Goal: Find specific page/section: Find specific page/section

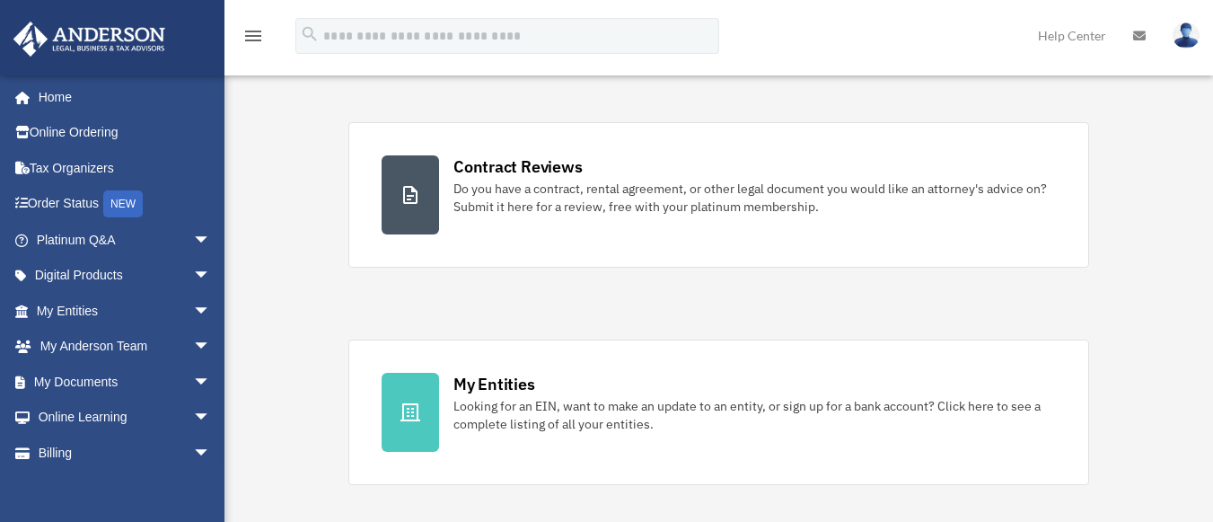
scroll to position [404, 0]
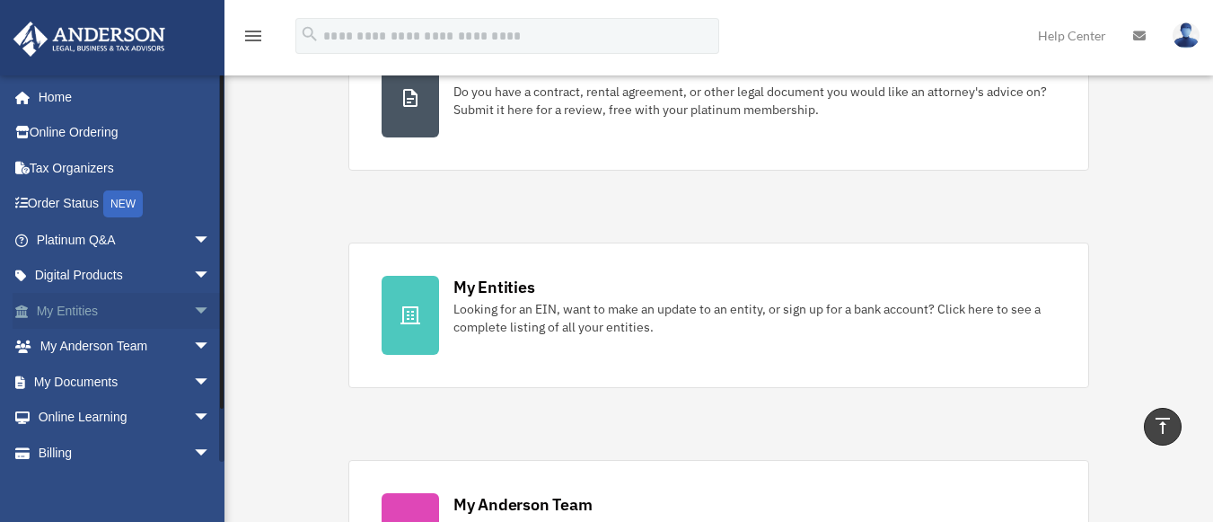
click at [193, 314] on span "arrow_drop_down" at bounding box center [211, 311] width 36 height 37
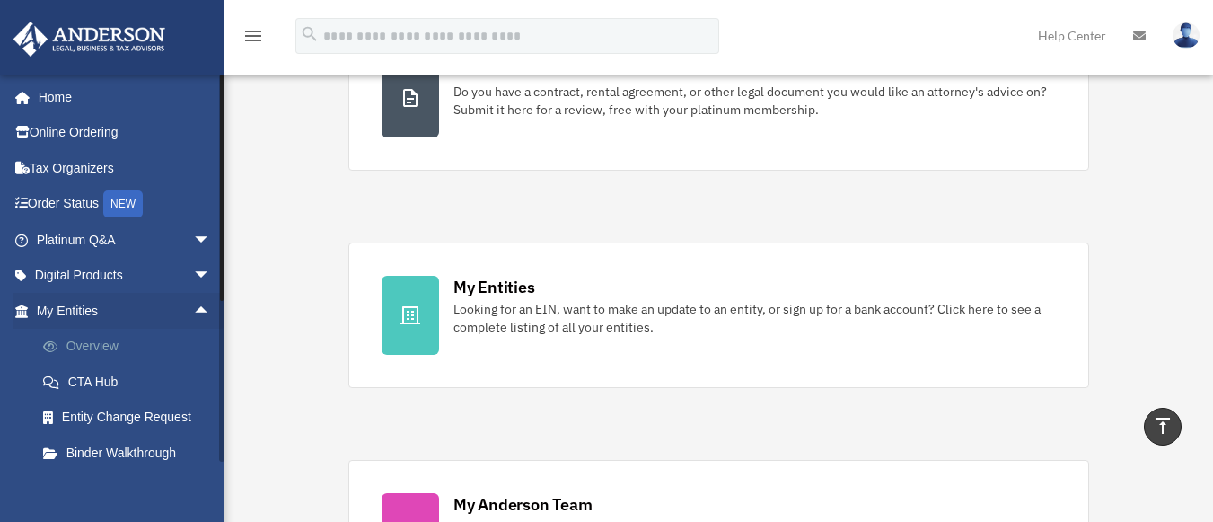
click at [153, 339] on link "Overview" at bounding box center [131, 347] width 213 height 36
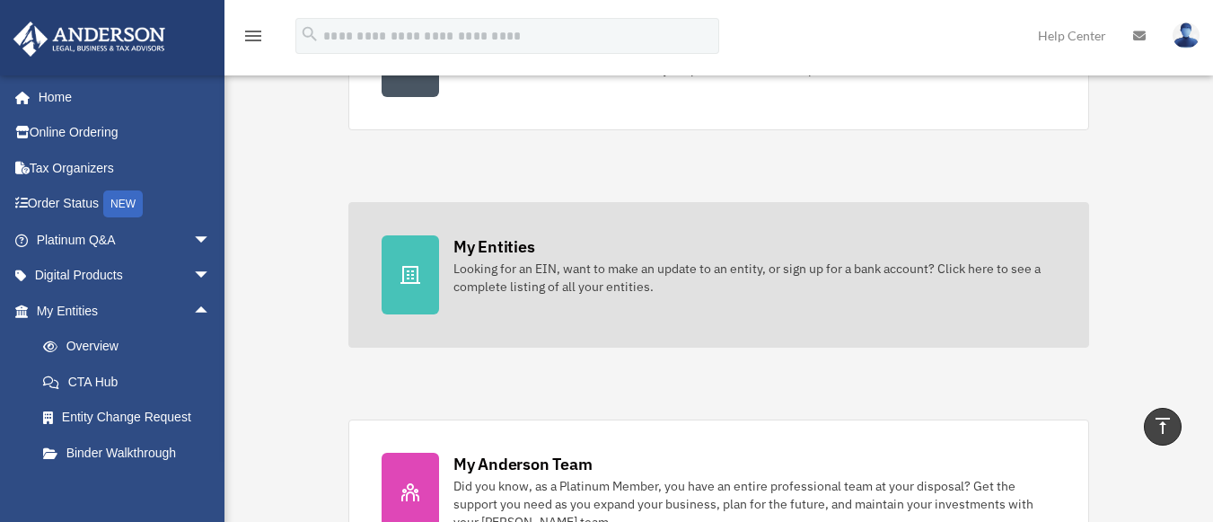
scroll to position [446, 0]
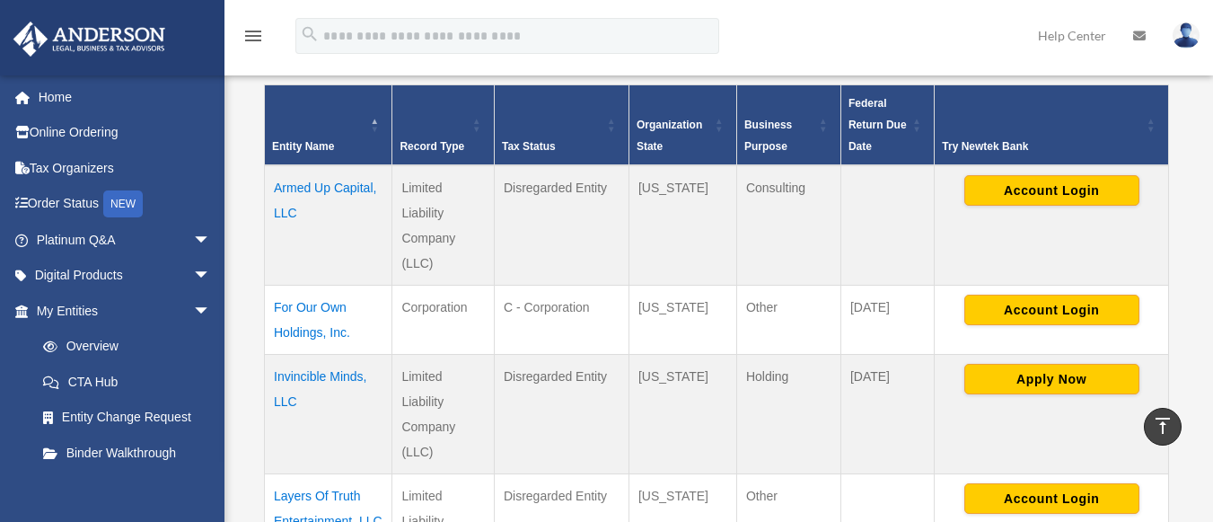
scroll to position [359, 0]
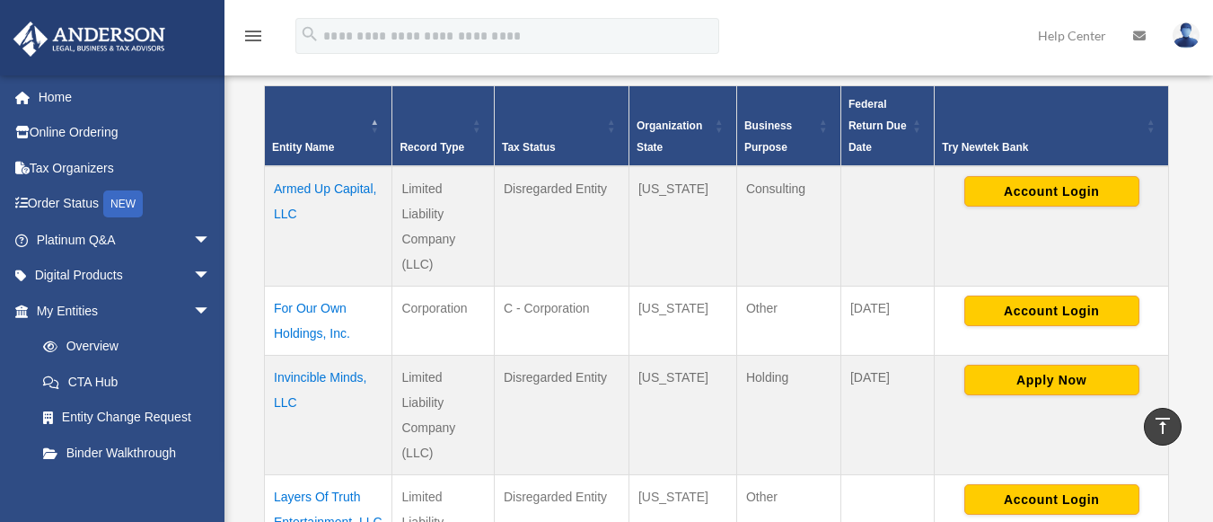
click at [320, 321] on td "For Our Own Holdings, Inc." at bounding box center [329, 321] width 128 height 69
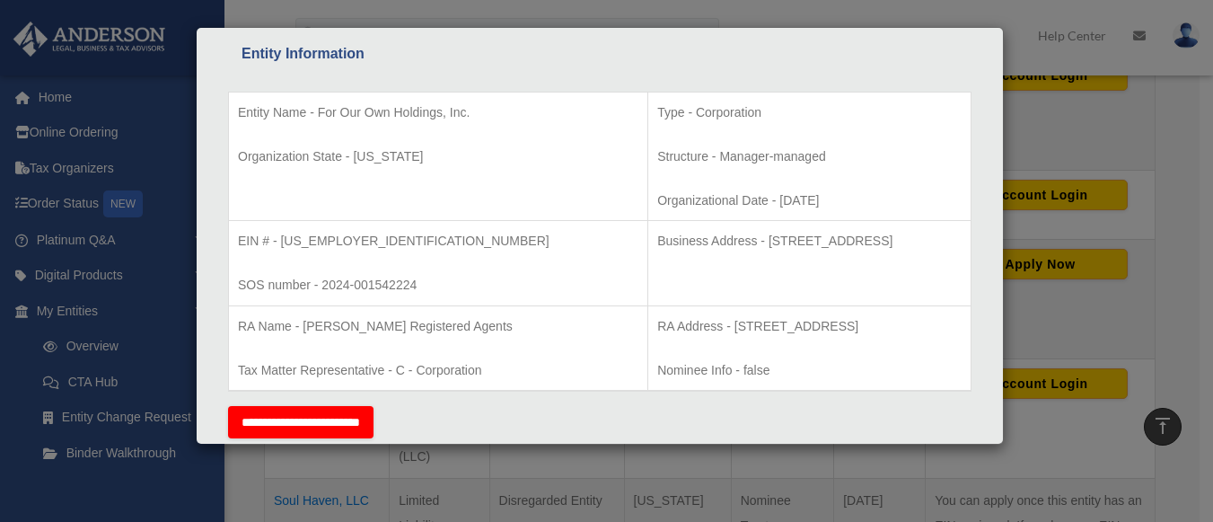
scroll to position [463, 0]
